Goal: Task Accomplishment & Management: Use online tool/utility

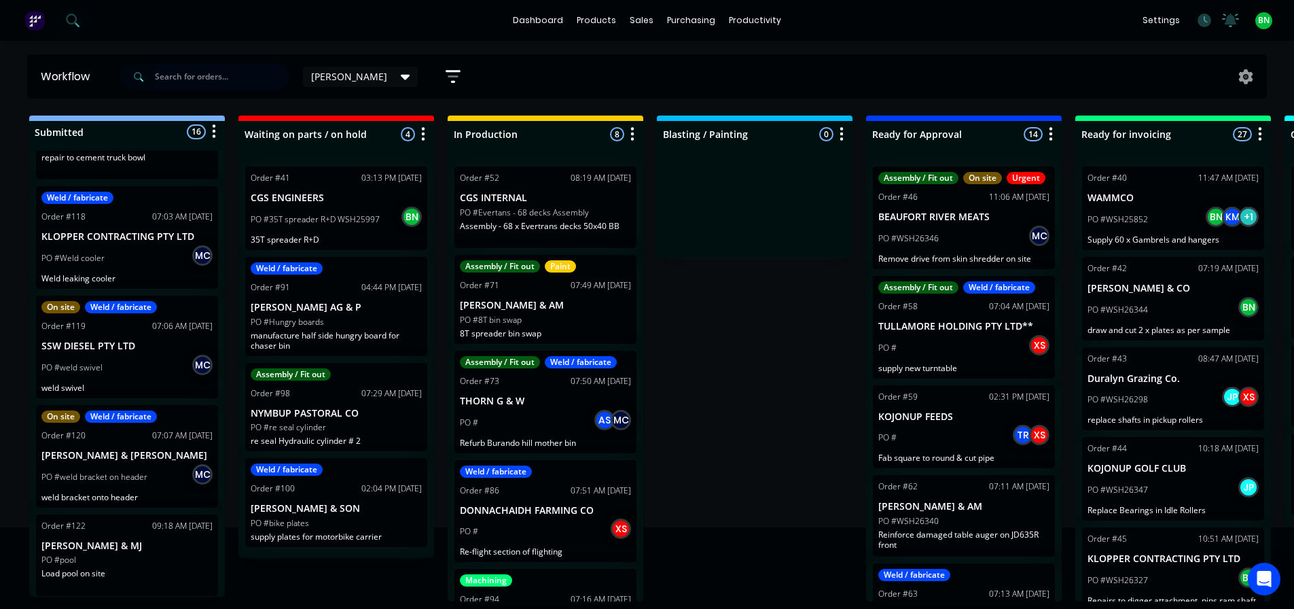
click at [185, 78] on input "text" at bounding box center [222, 76] width 135 height 27
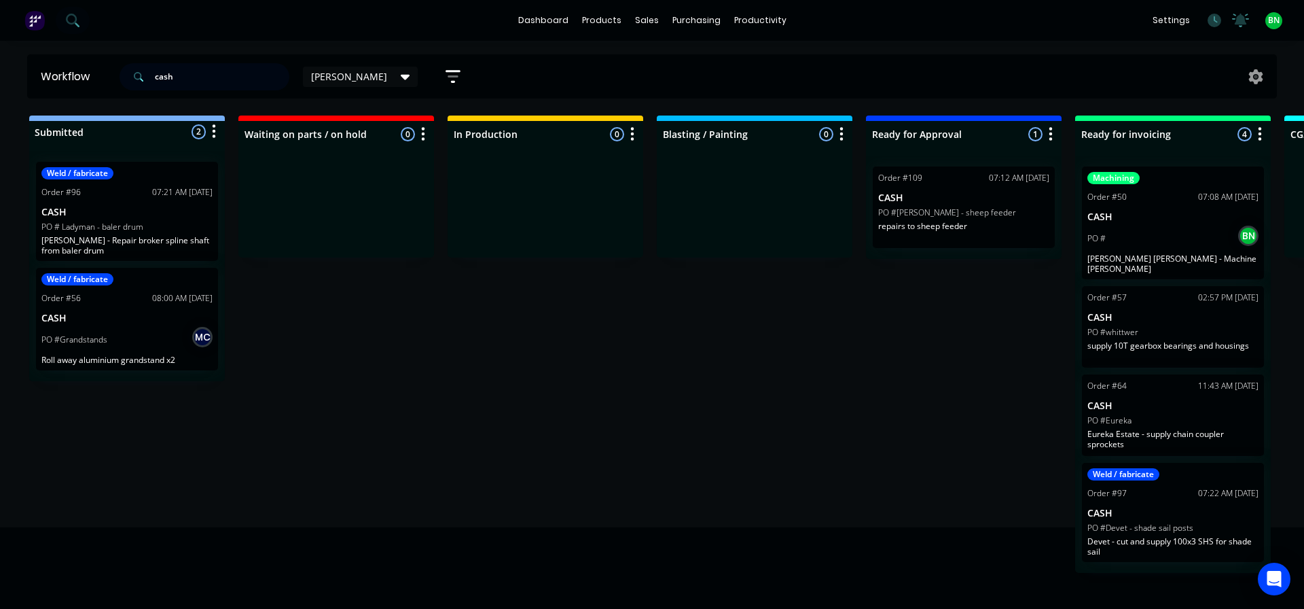
type input "cash"
drag, startPoint x: 614, startPoint y: 344, endPoint x: 638, endPoint y: 334, distance: 26.2
click at [613, 343] on div "Submitted 2 Status colour #273444 hex #273444 Save Cancel Summaries Total order…" at bounding box center [926, 344] width 1872 height 457
click at [599, 363] on div "Submitted 2 Status colour #273444 hex #273444 Save Cancel Summaries Total order…" at bounding box center [926, 344] width 1872 height 457
click at [570, 334] on div "Submitted 2 Status colour #273444 hex #273444 Save Cancel Summaries Total order…" at bounding box center [926, 344] width 1872 height 457
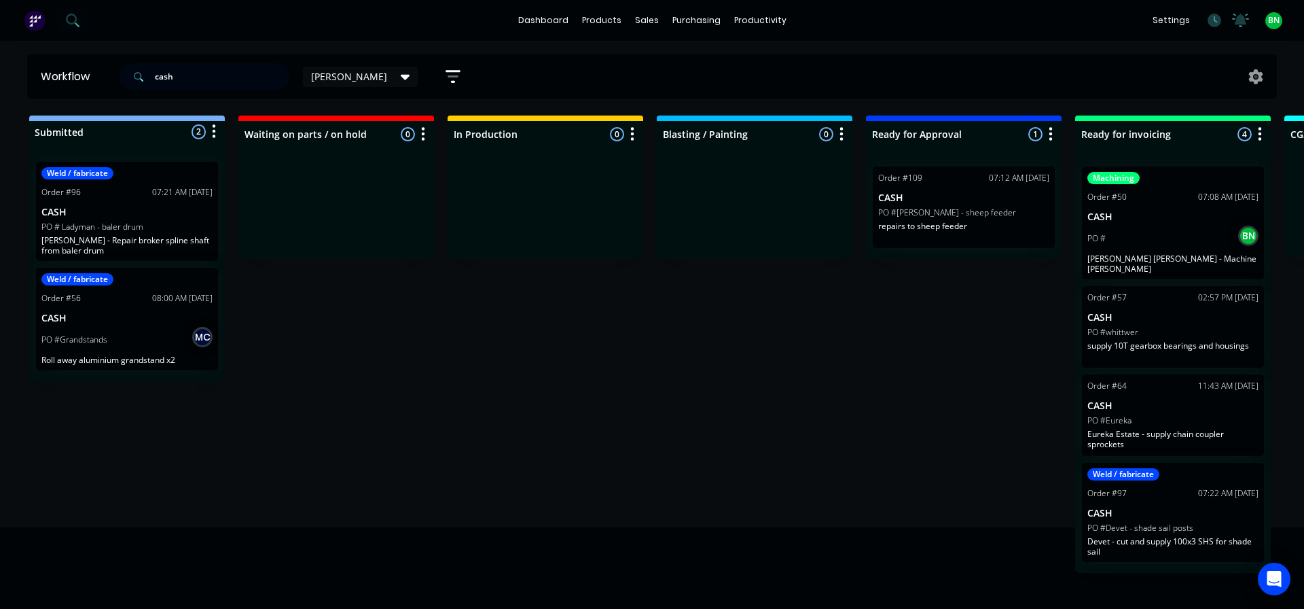
drag, startPoint x: 176, startPoint y: 70, endPoint x: -64, endPoint y: 84, distance: 240.2
click at [0, 84] on html "dashboard products sales purchasing productivity dashboard products Product Cat…" at bounding box center [652, 263] width 1304 height 527
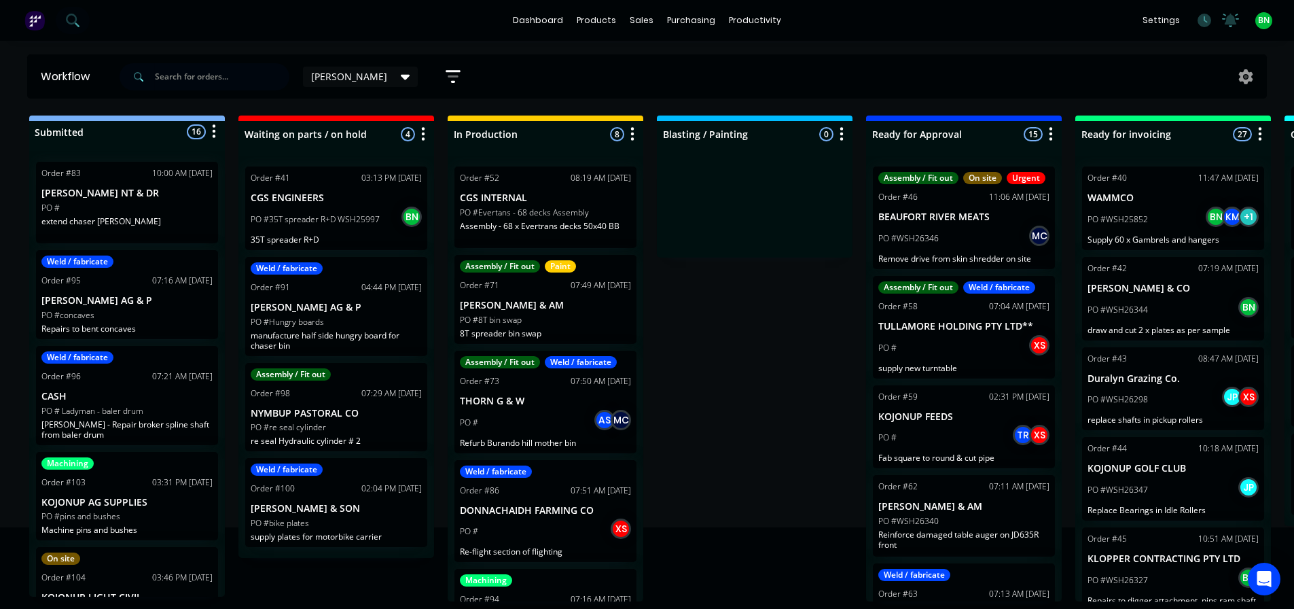
click at [756, 422] on div "Submitted 16 Status colour #273444 hex #273444 Save Cancel Summaries Total orde…" at bounding box center [926, 359] width 1872 height 486
click at [641, 19] on div "sales" at bounding box center [641, 20] width 37 height 20
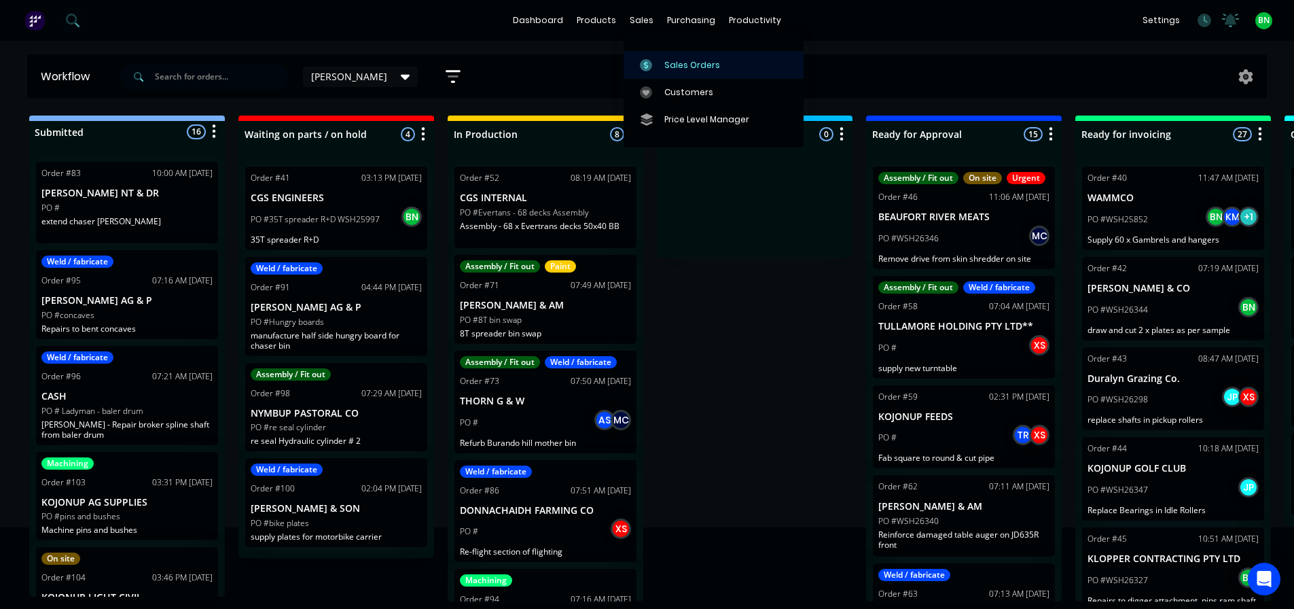
click at [664, 73] on link "Sales Orders" at bounding box center [714, 64] width 180 height 27
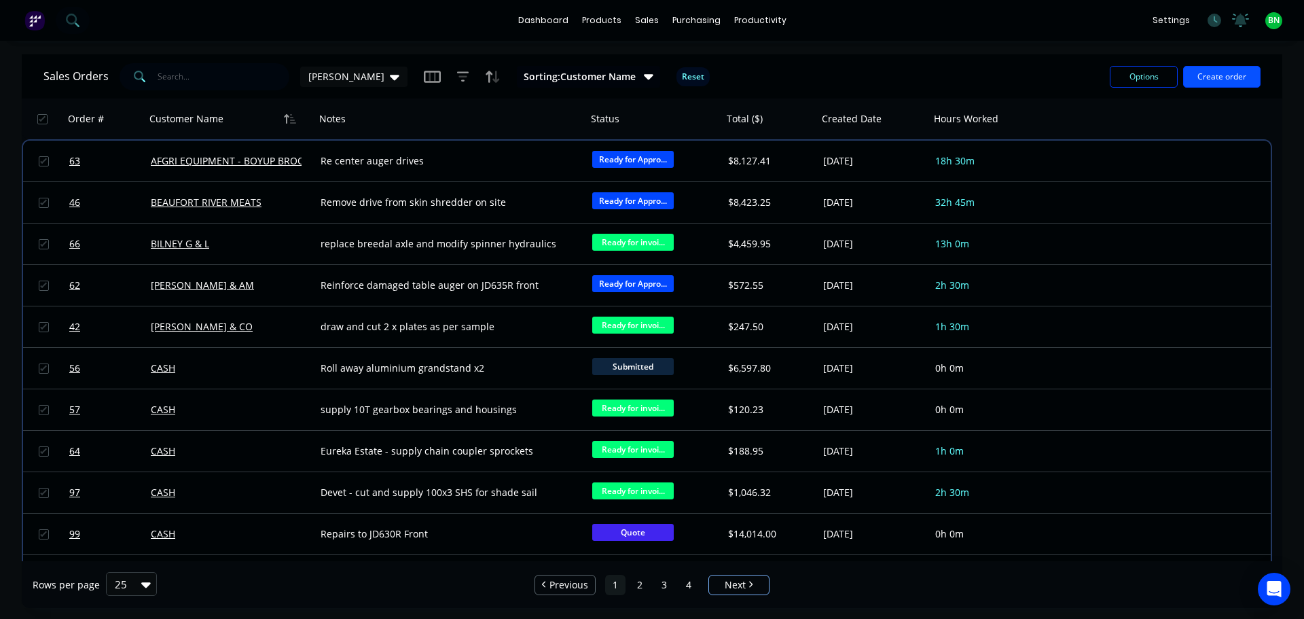
click at [1215, 75] on button "Create order" at bounding box center [1222, 77] width 77 height 22
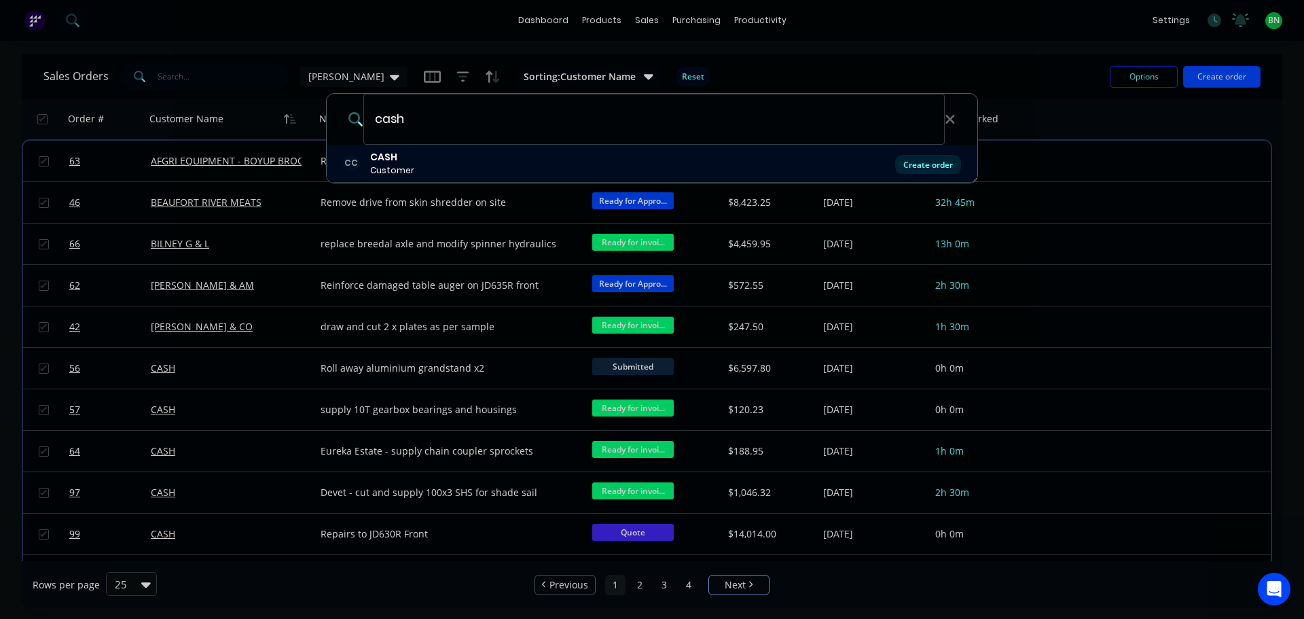
type input "cash"
drag, startPoint x: 925, startPoint y: 162, endPoint x: 913, endPoint y: 158, distance: 12.9
click at [926, 162] on div "Create order" at bounding box center [928, 164] width 66 height 19
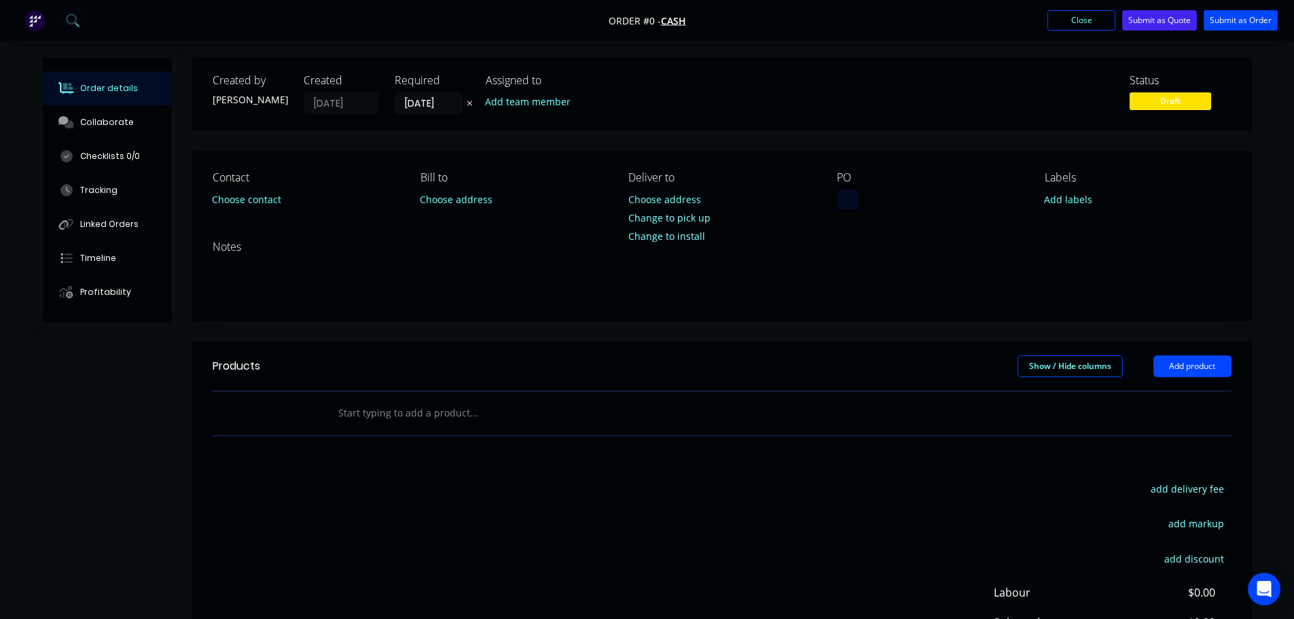
click at [853, 202] on div at bounding box center [848, 200] width 22 height 20
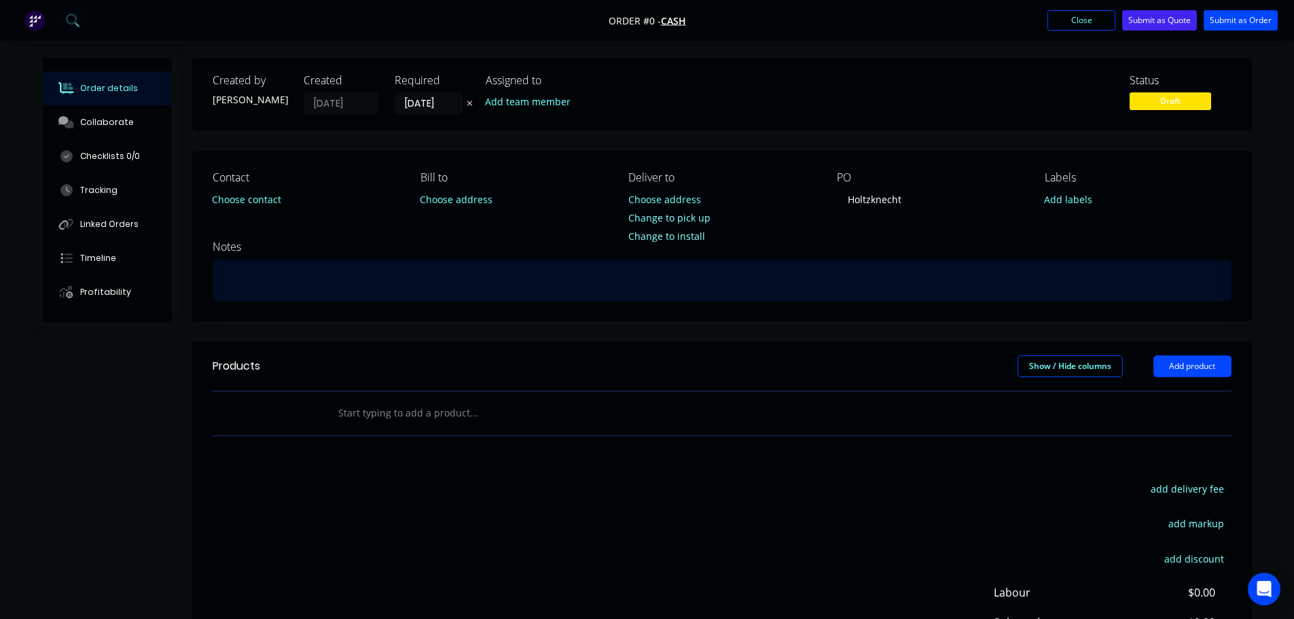
click at [224, 283] on div "Order details Collaborate Checklists 0/0 Tracking Linked Orders Timeline Profit…" at bounding box center [647, 420] width 1237 height 725
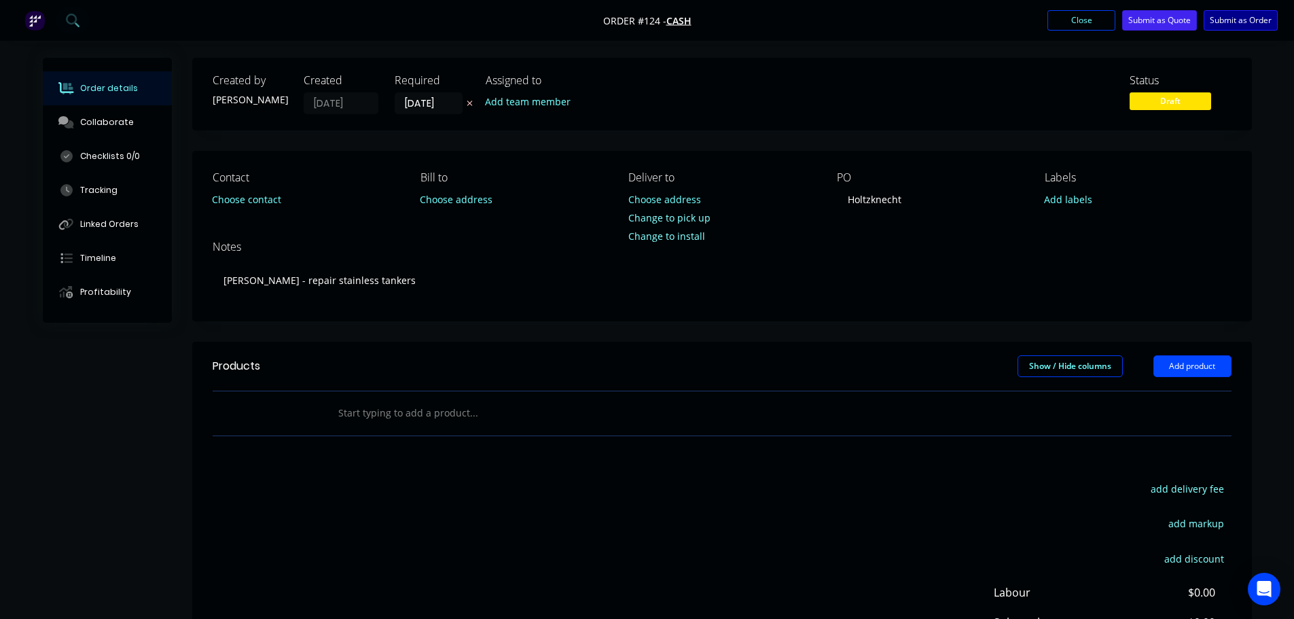
click at [1253, 19] on button "Submit as Order" at bounding box center [1241, 20] width 74 height 20
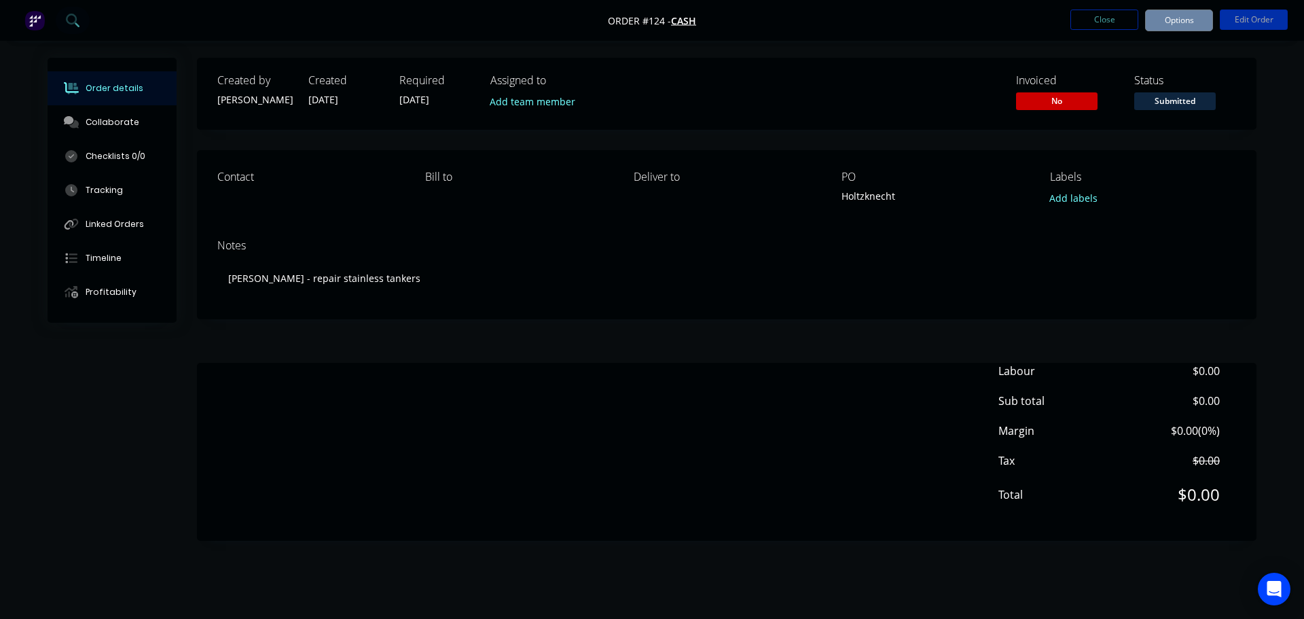
click at [1090, 22] on button "Close" at bounding box center [1105, 20] width 68 height 20
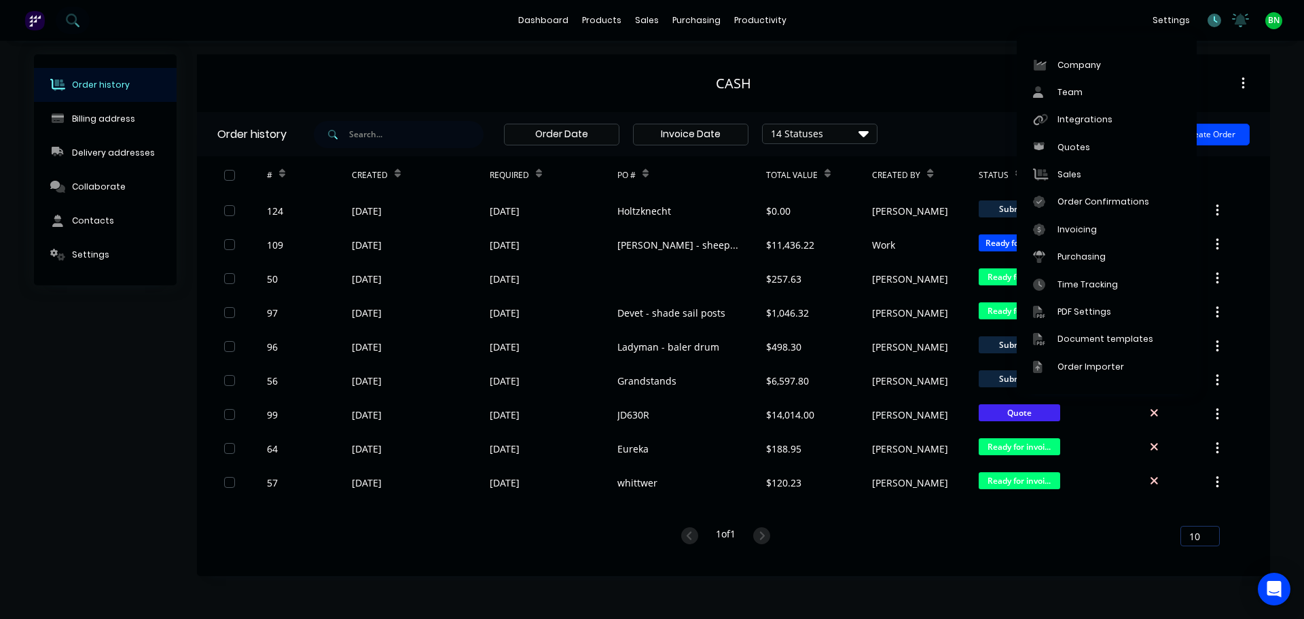
click at [1215, 19] on icon at bounding box center [1216, 19] width 4 height 7
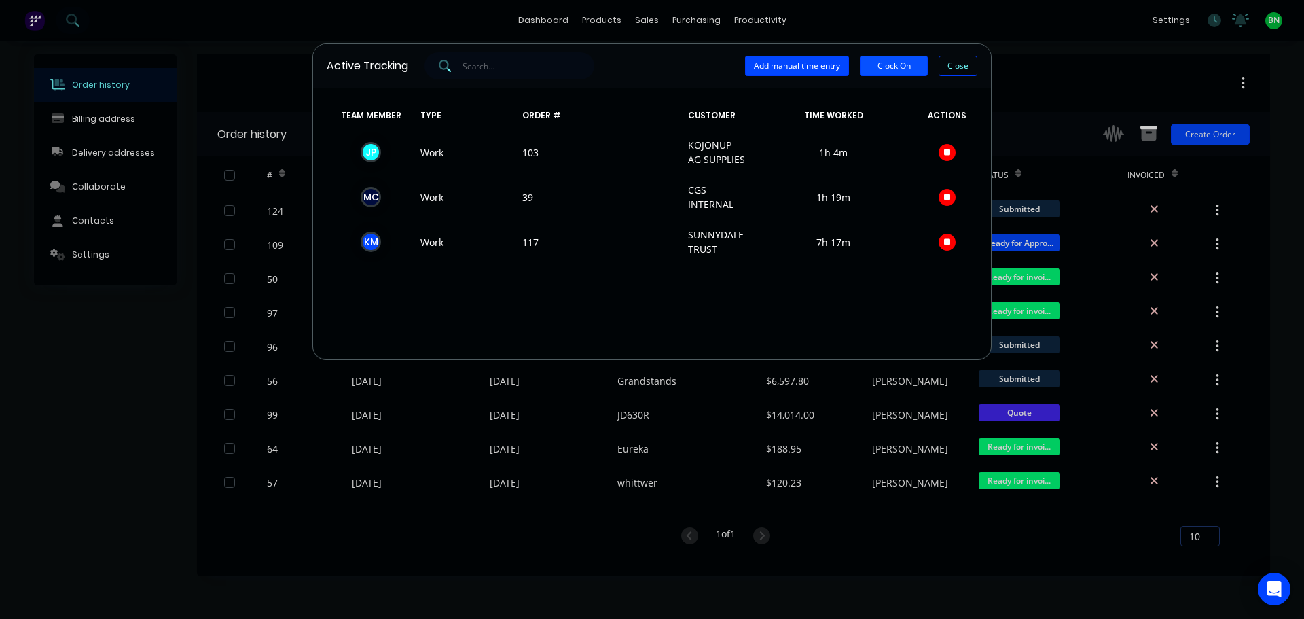
click at [906, 60] on button "Clock On" at bounding box center [894, 66] width 68 height 20
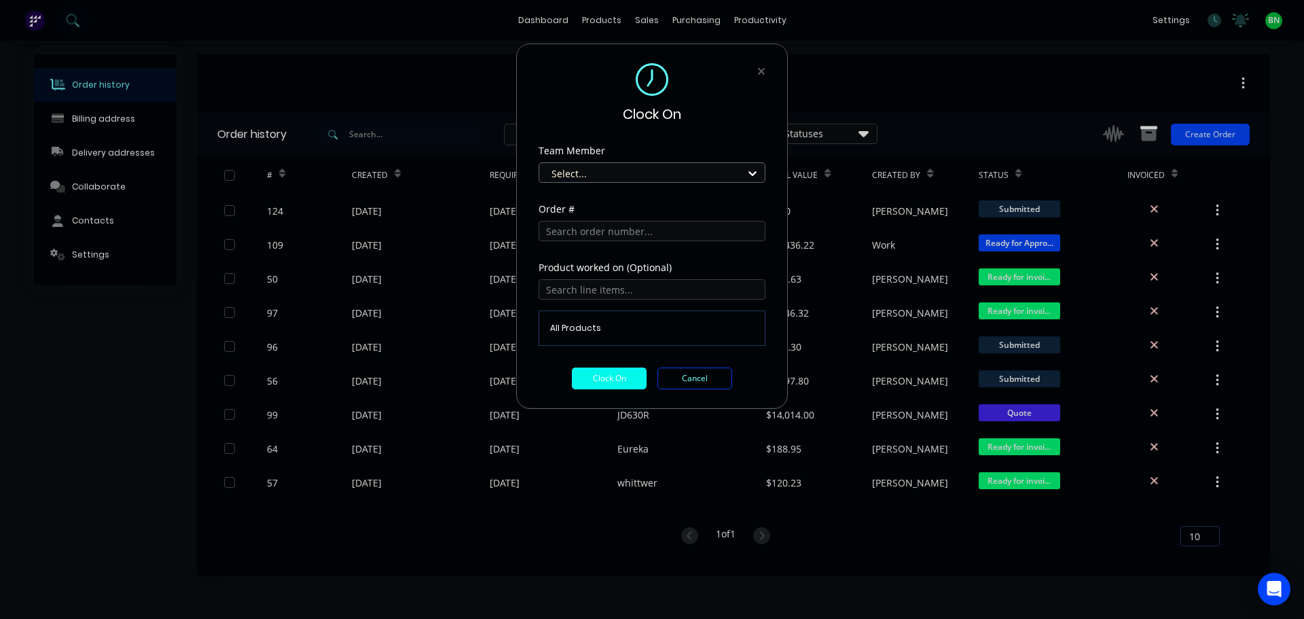
click at [615, 173] on div at bounding box center [643, 173] width 186 height 17
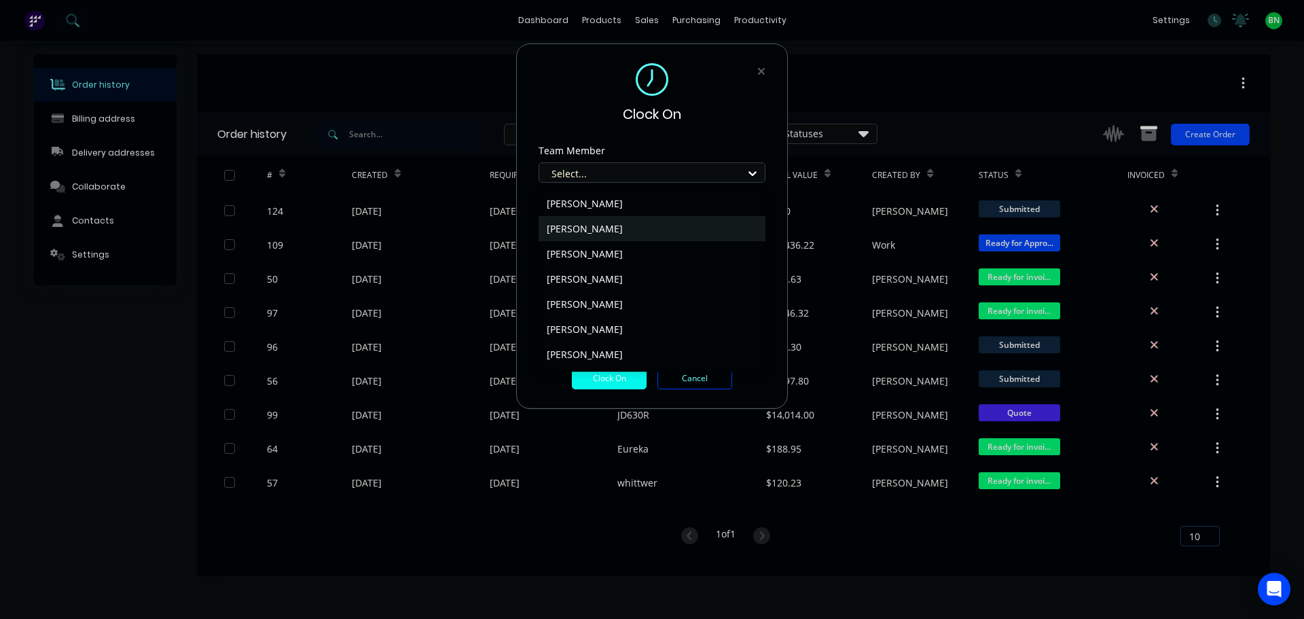
click at [605, 231] on div "[PERSON_NAME]" at bounding box center [652, 228] width 227 height 25
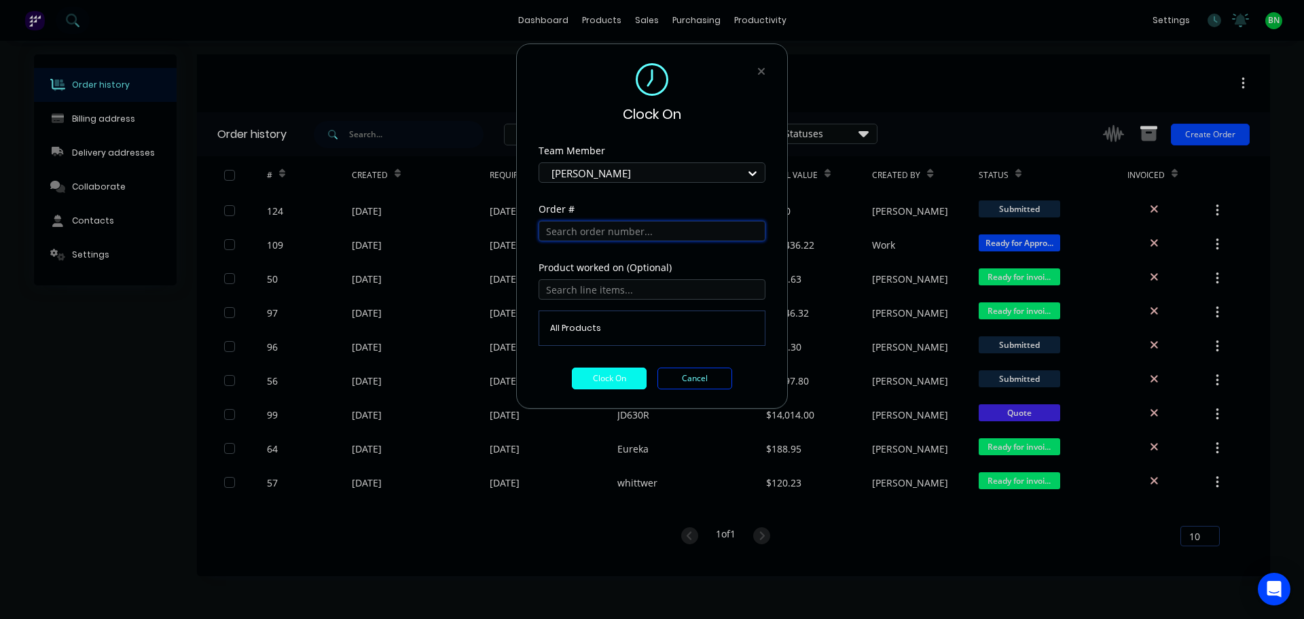
click at [593, 225] on input "text" at bounding box center [652, 231] width 227 height 20
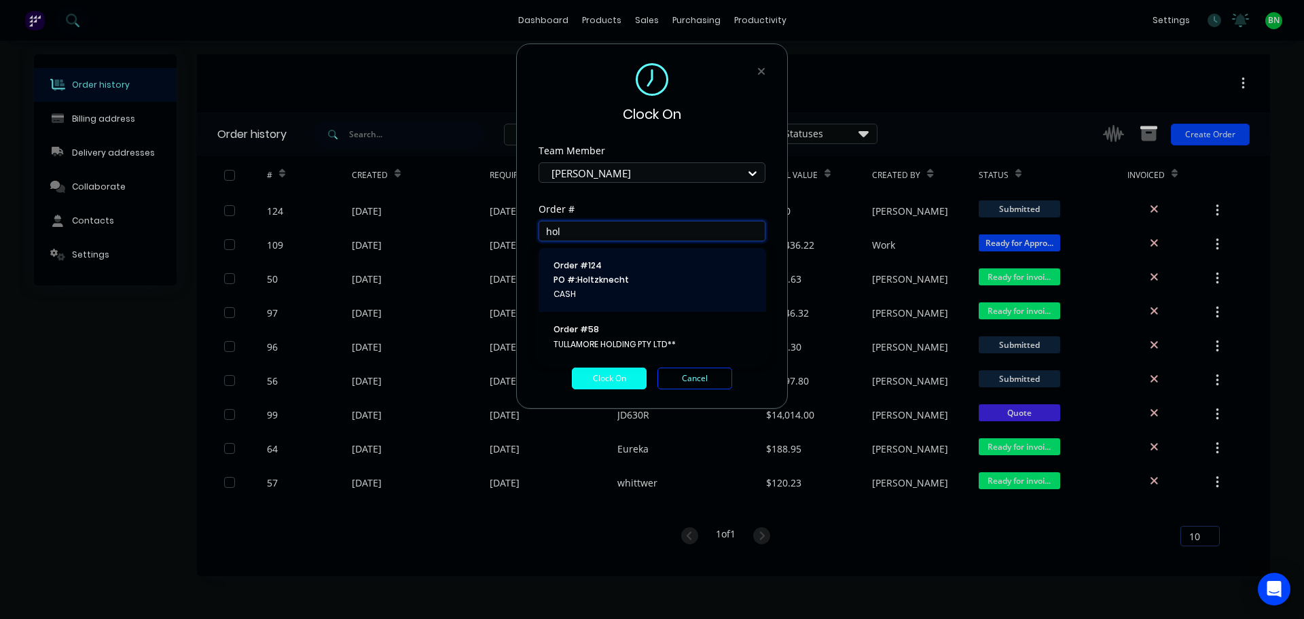
type input "hol"
click at [574, 284] on span "PO #: Holtzknecht" at bounding box center [653, 280] width 198 height 12
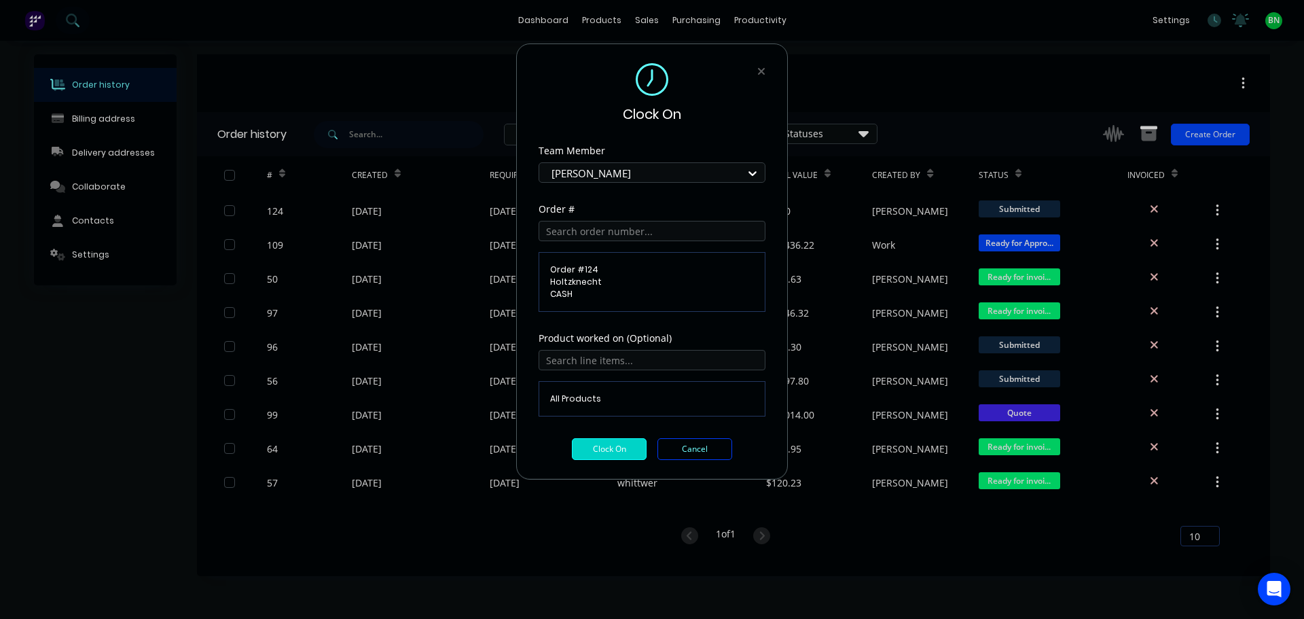
click at [599, 455] on button "Clock On" at bounding box center [609, 449] width 75 height 22
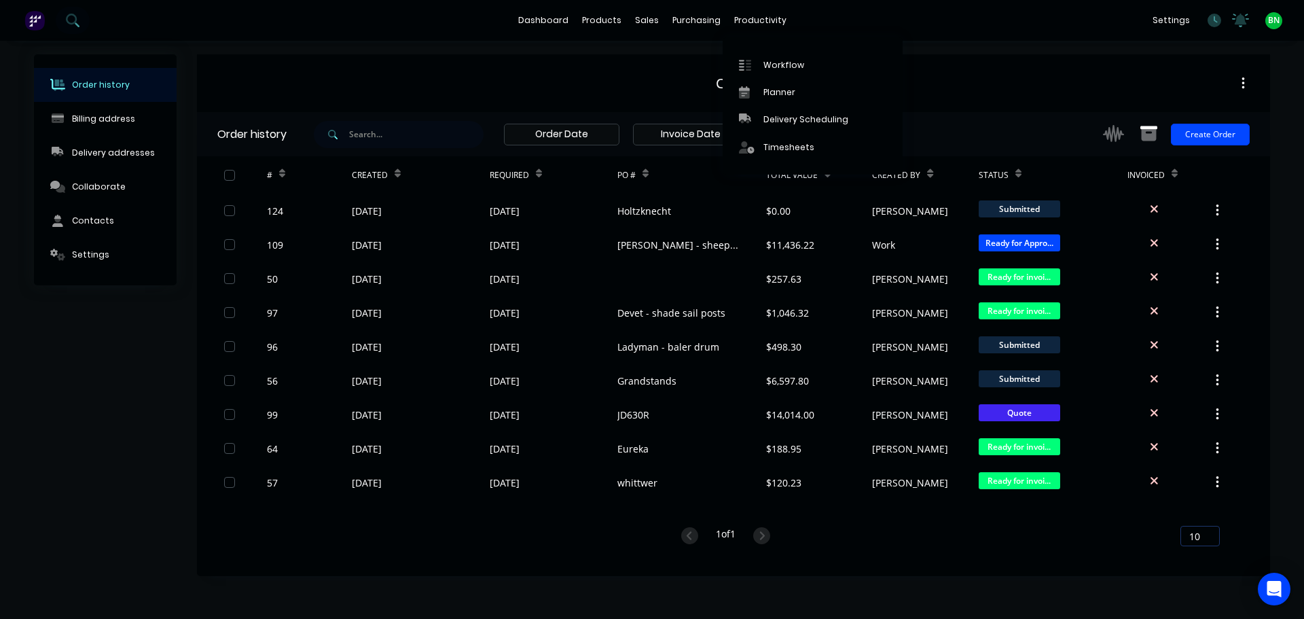
drag, startPoint x: 743, startPoint y: 23, endPoint x: 749, endPoint y: 33, distance: 11.3
click at [743, 23] on div "productivity" at bounding box center [761, 20] width 66 height 20
click at [787, 64] on div "Workflow" at bounding box center [784, 65] width 41 height 12
